Goal: Transaction & Acquisition: Purchase product/service

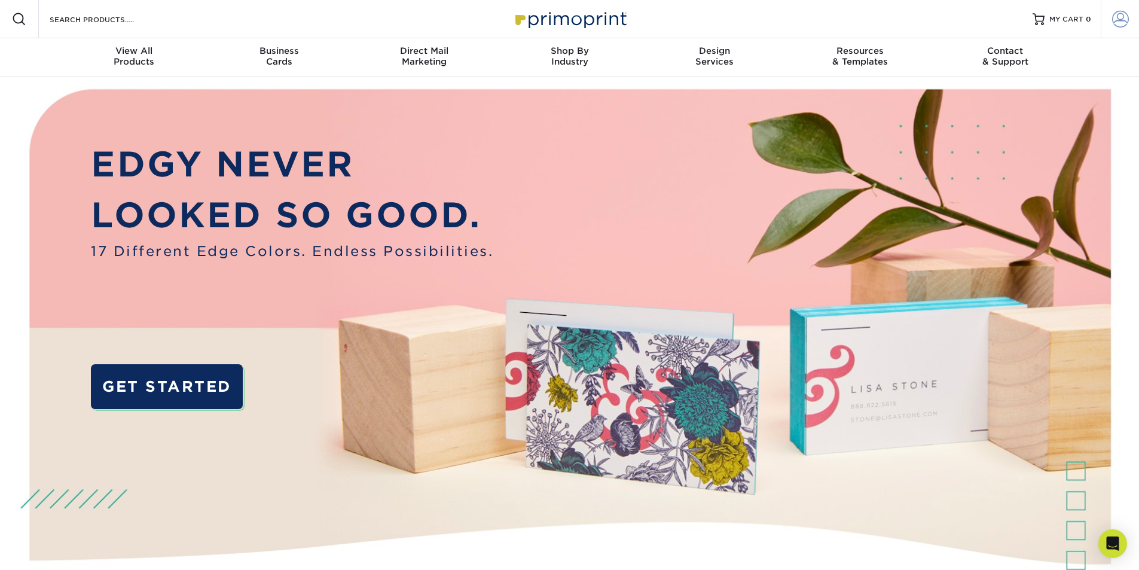
click at [1119, 27] on span at bounding box center [1120, 19] width 17 height 17
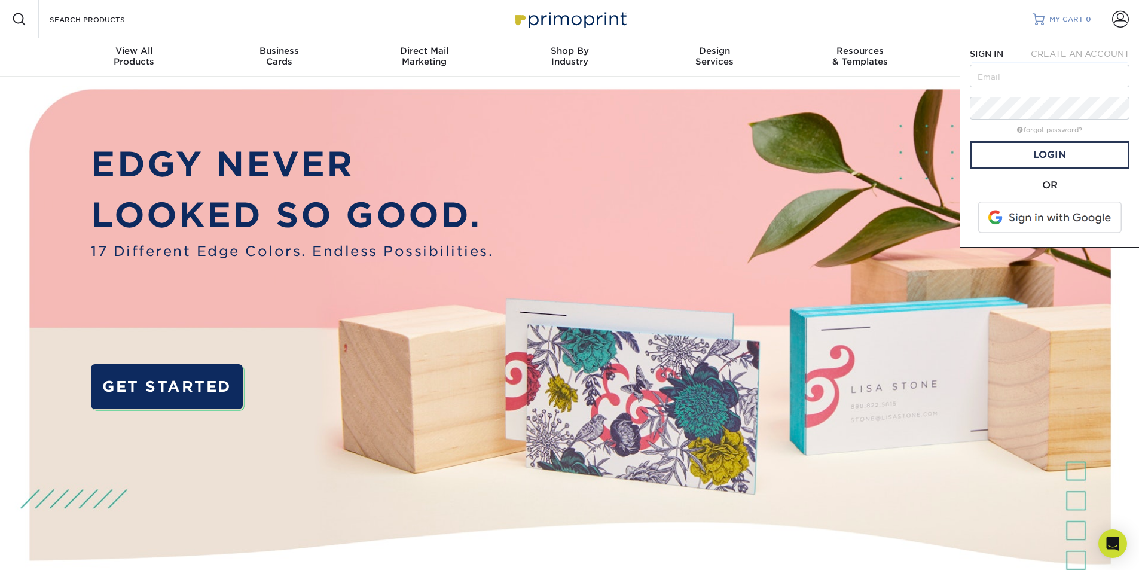
click at [1073, 16] on span "MY CART" at bounding box center [1066, 19] width 34 height 10
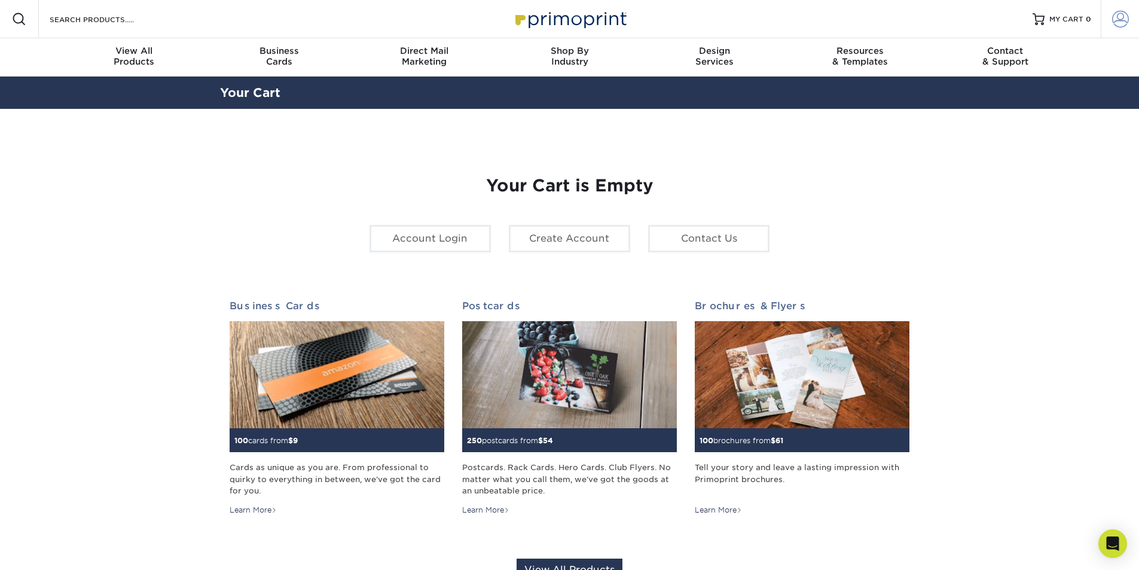
click at [1119, 25] on span at bounding box center [1120, 19] width 17 height 17
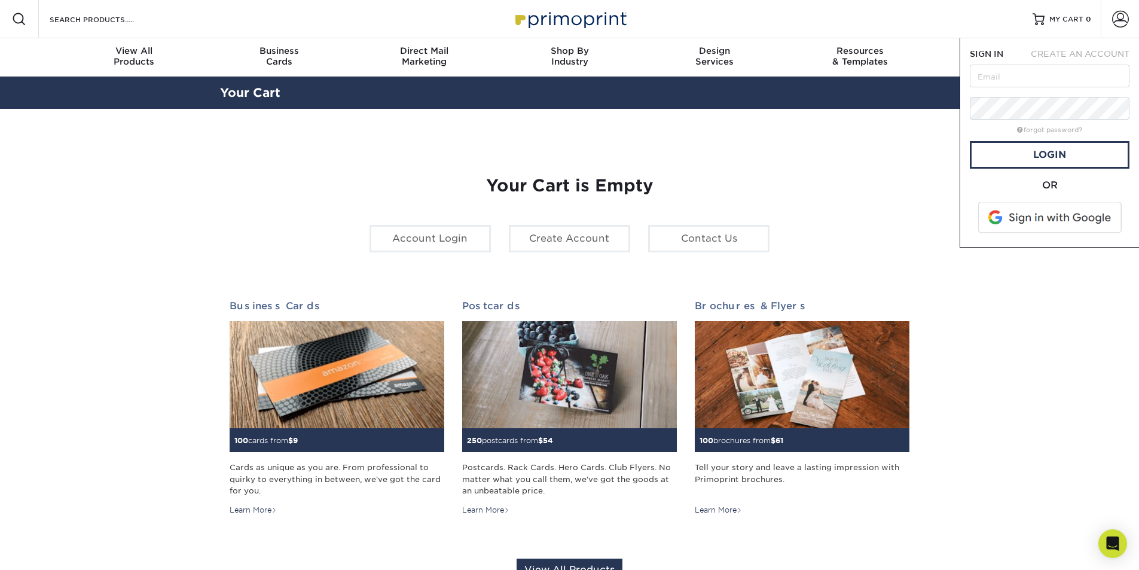
click at [1058, 213] on span at bounding box center [1051, 217] width 152 height 31
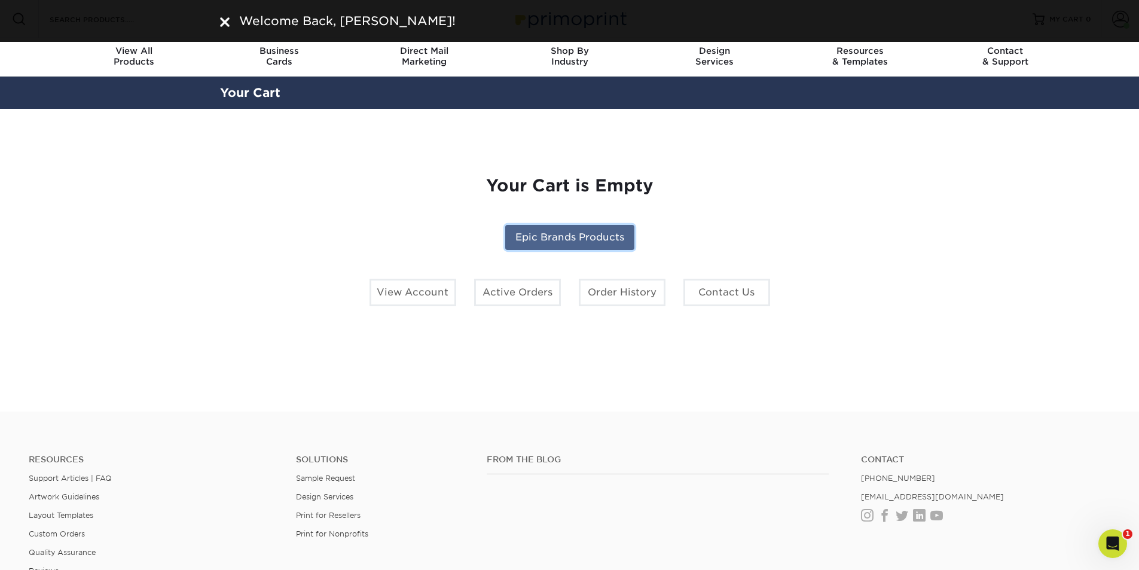
click at [550, 232] on link "Epic Brands Products" at bounding box center [569, 237] width 129 height 25
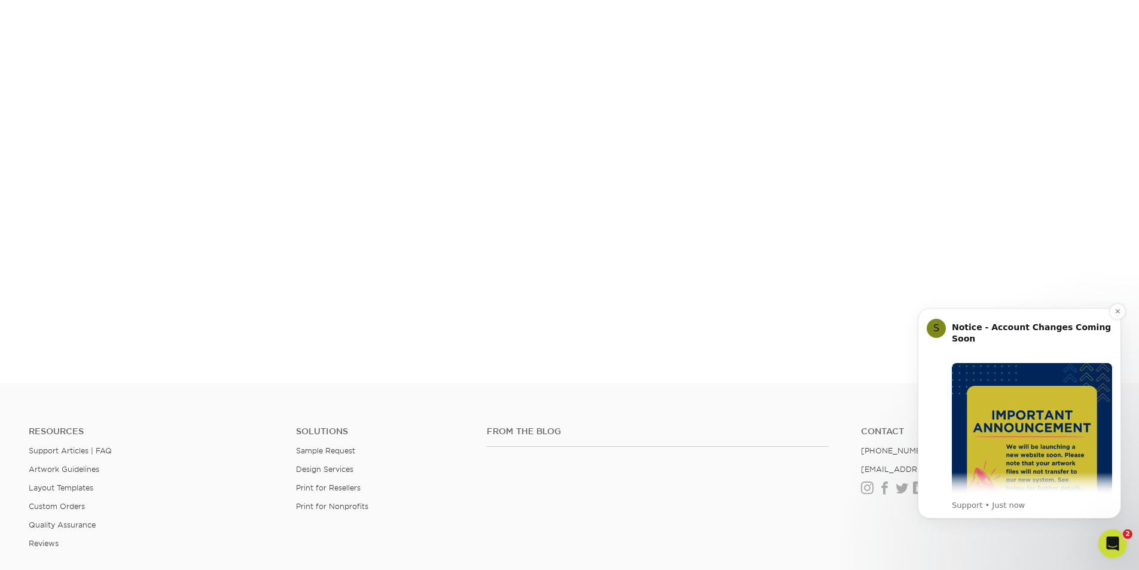
scroll to position [362, 0]
click at [1118, 304] on button "Dismiss notification" at bounding box center [1118, 312] width 16 height 16
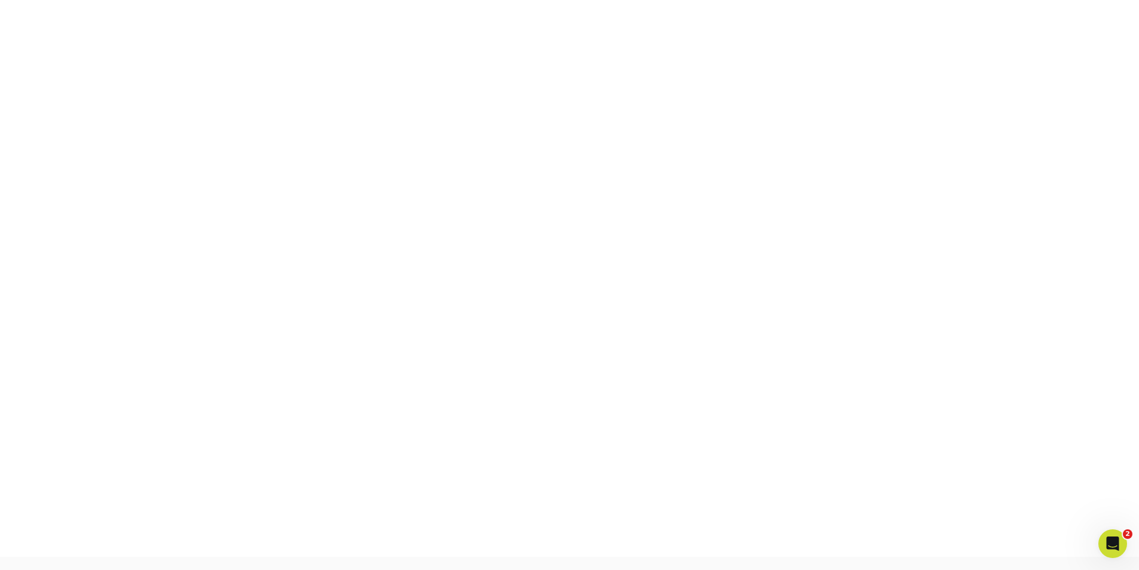
scroll to position [242, 0]
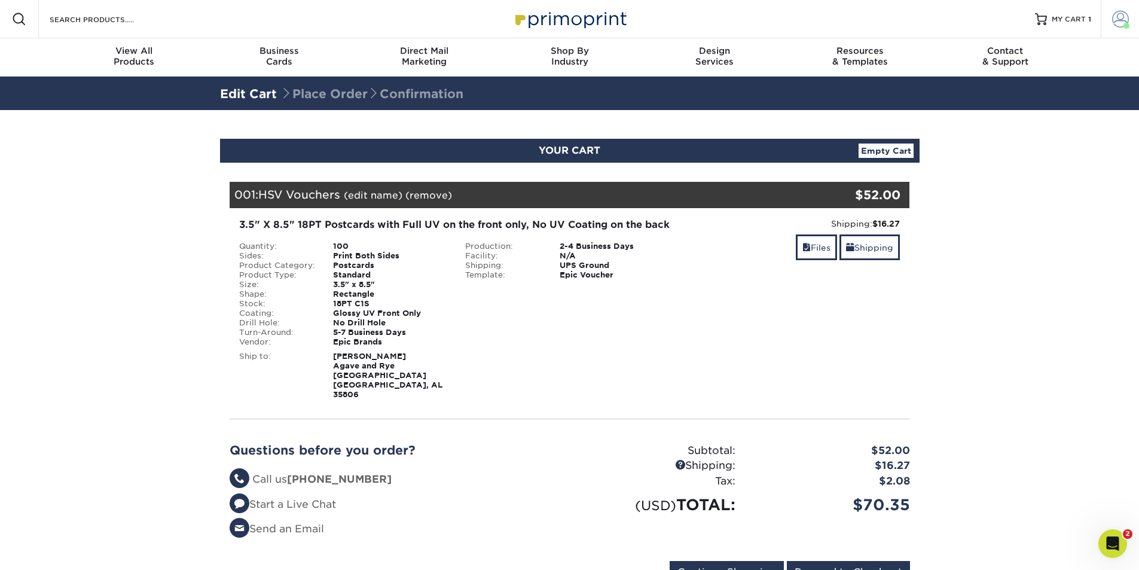
click at [1122, 21] on span at bounding box center [1120, 19] width 17 height 17
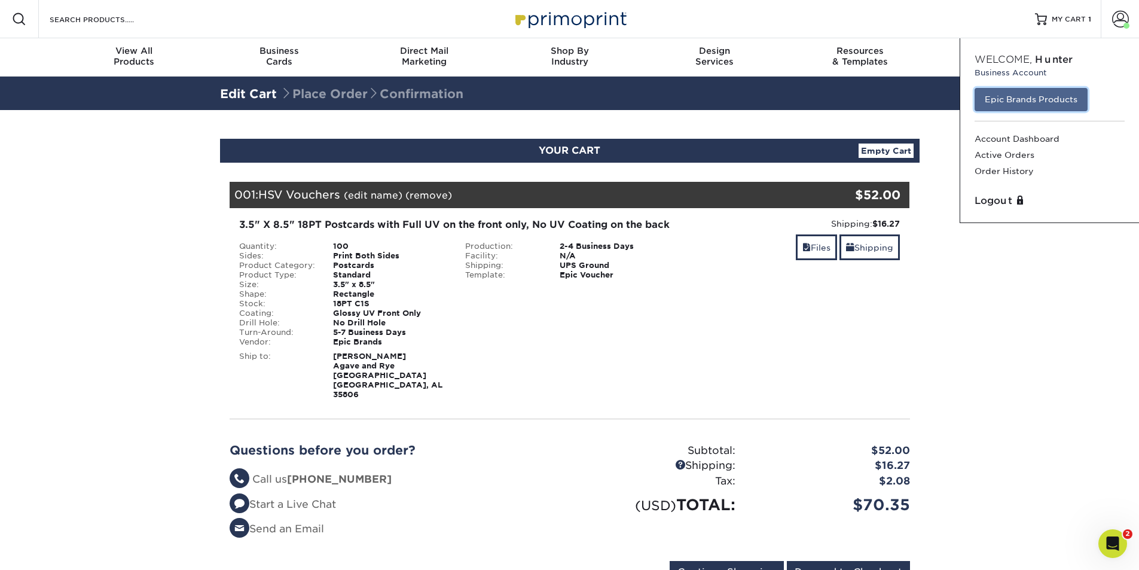
click at [1053, 96] on link "Epic Brands Products" at bounding box center [1031, 99] width 113 height 23
